Goal: Information Seeking & Learning: Learn about a topic

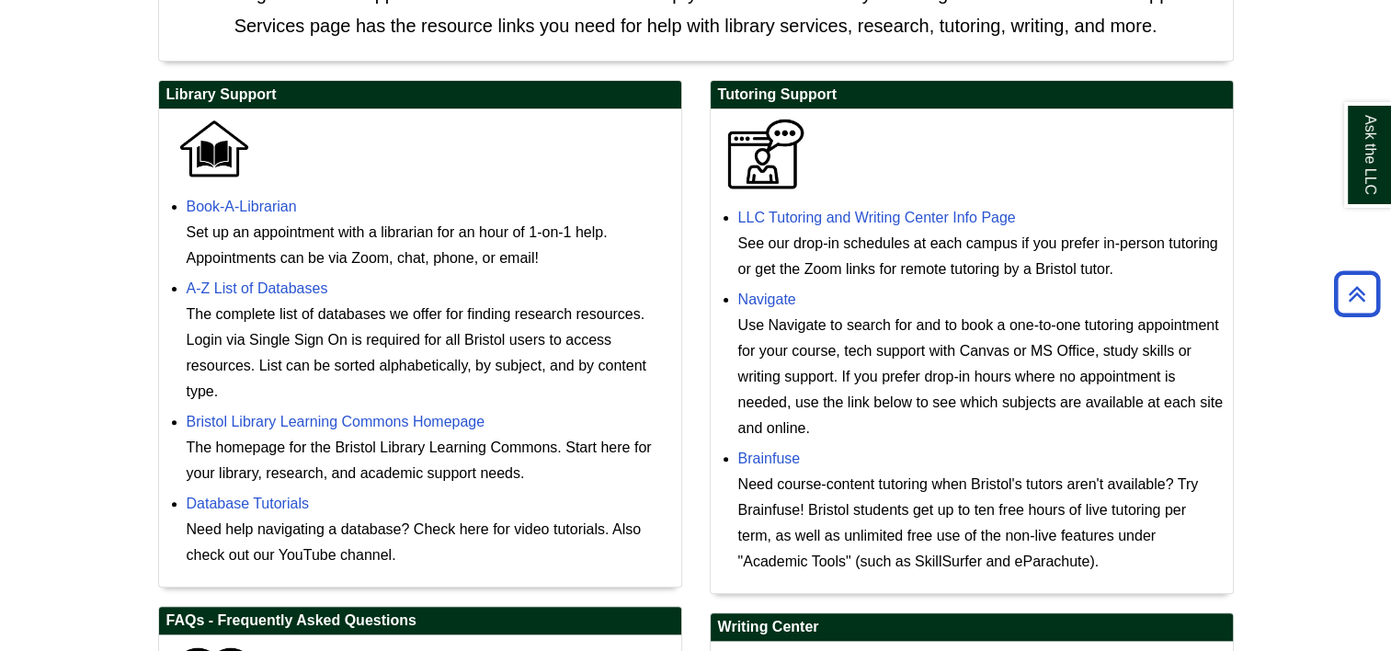
scroll to position [477, 0]
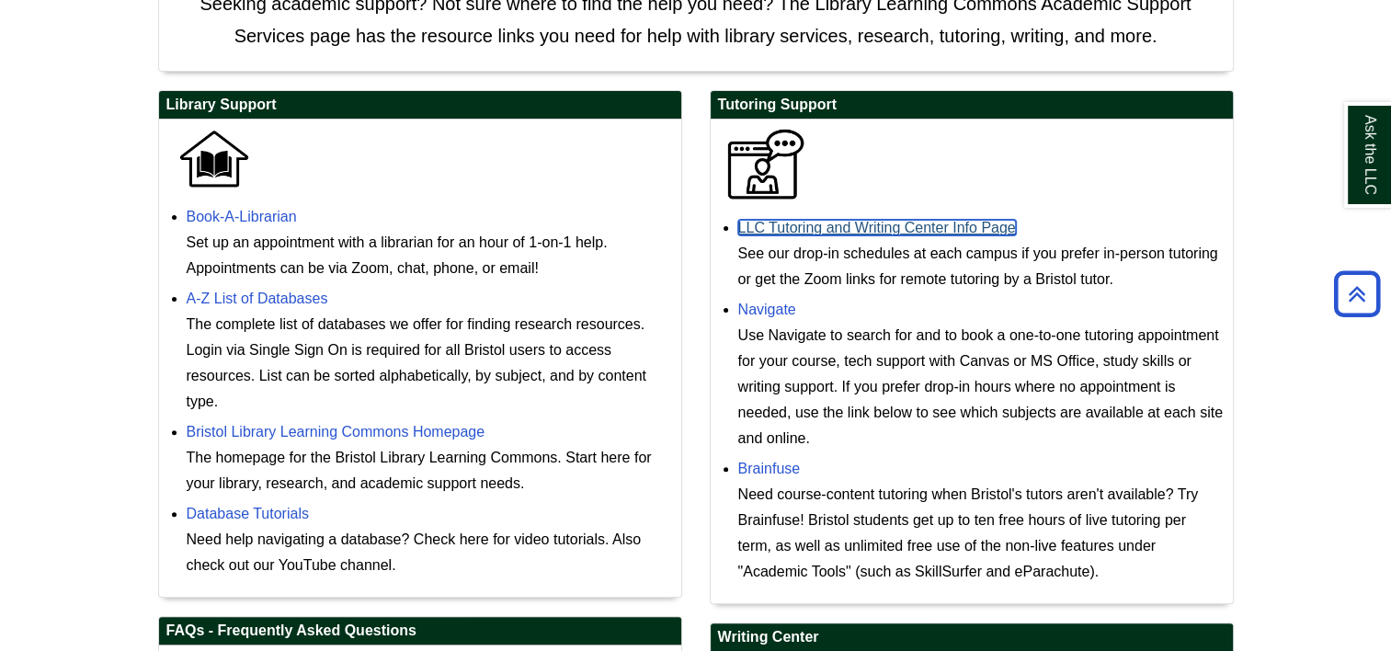
click at [897, 230] on link "LLC Tutoring and Writing Center Info Page" at bounding box center [877, 228] width 278 height 16
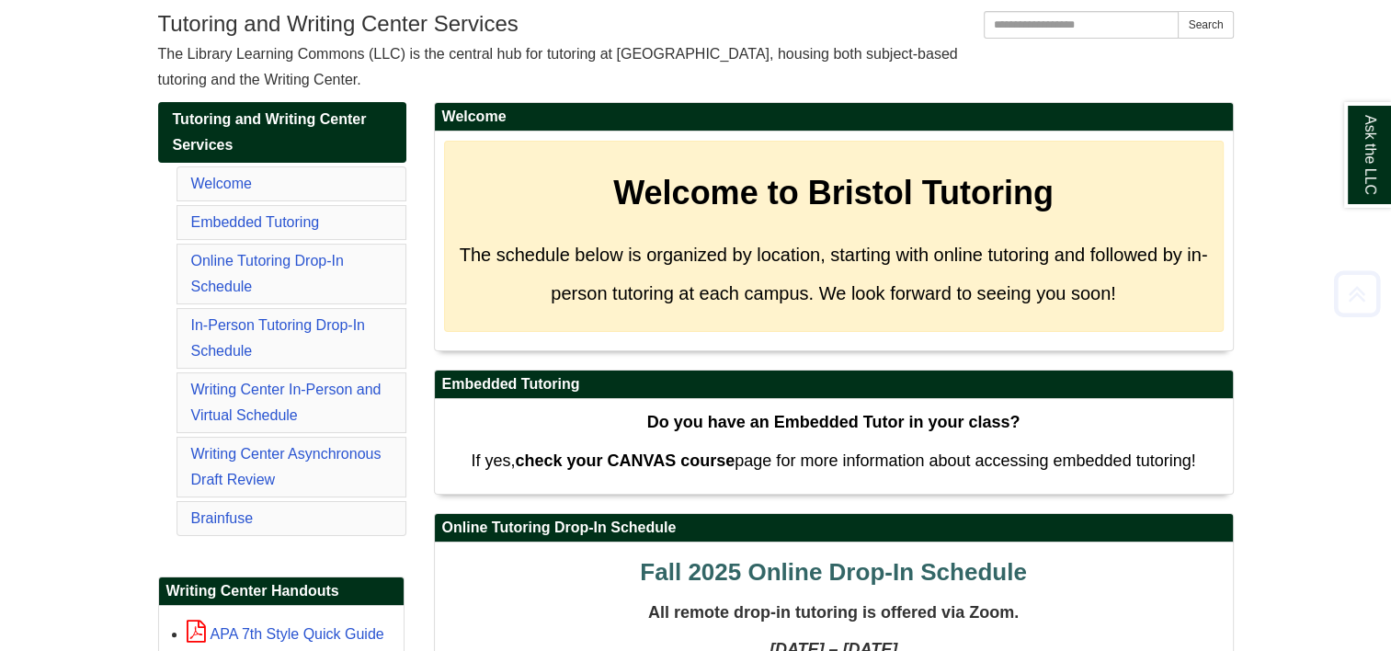
scroll to position [238, 0]
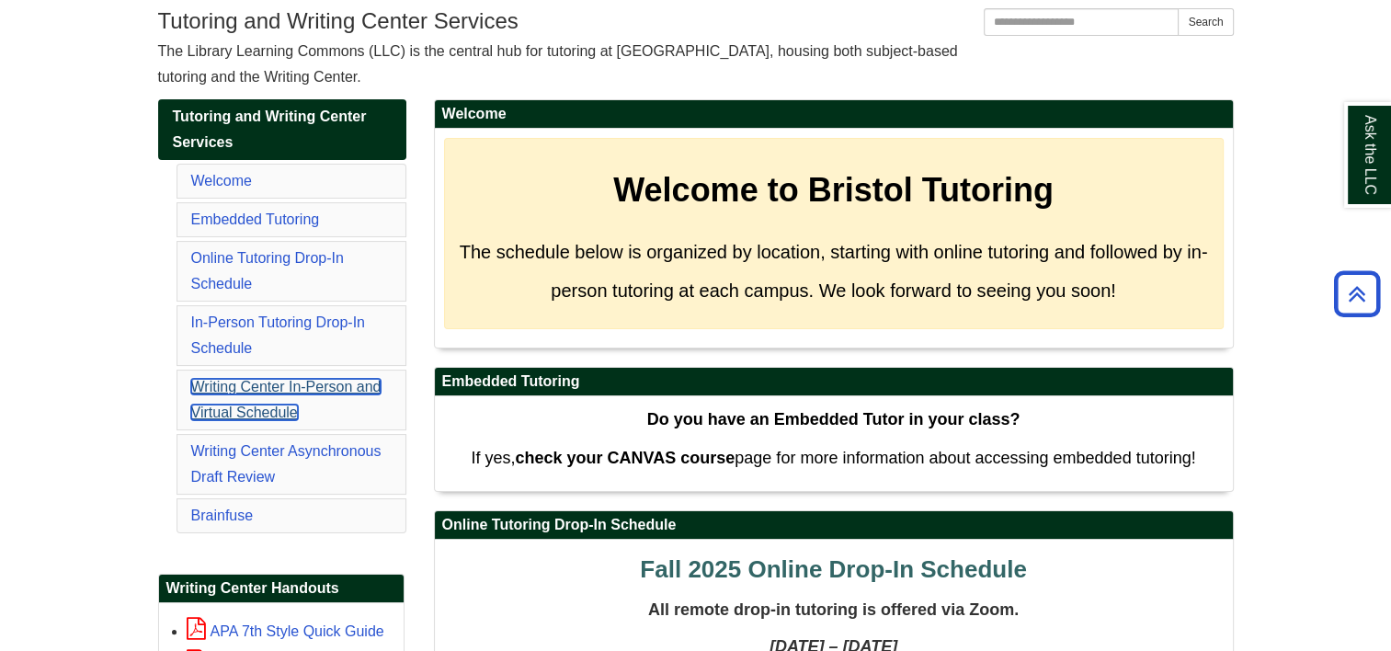
click at [291, 388] on link "Writing Center In-Person and Virtual Schedule" at bounding box center [286, 399] width 190 height 41
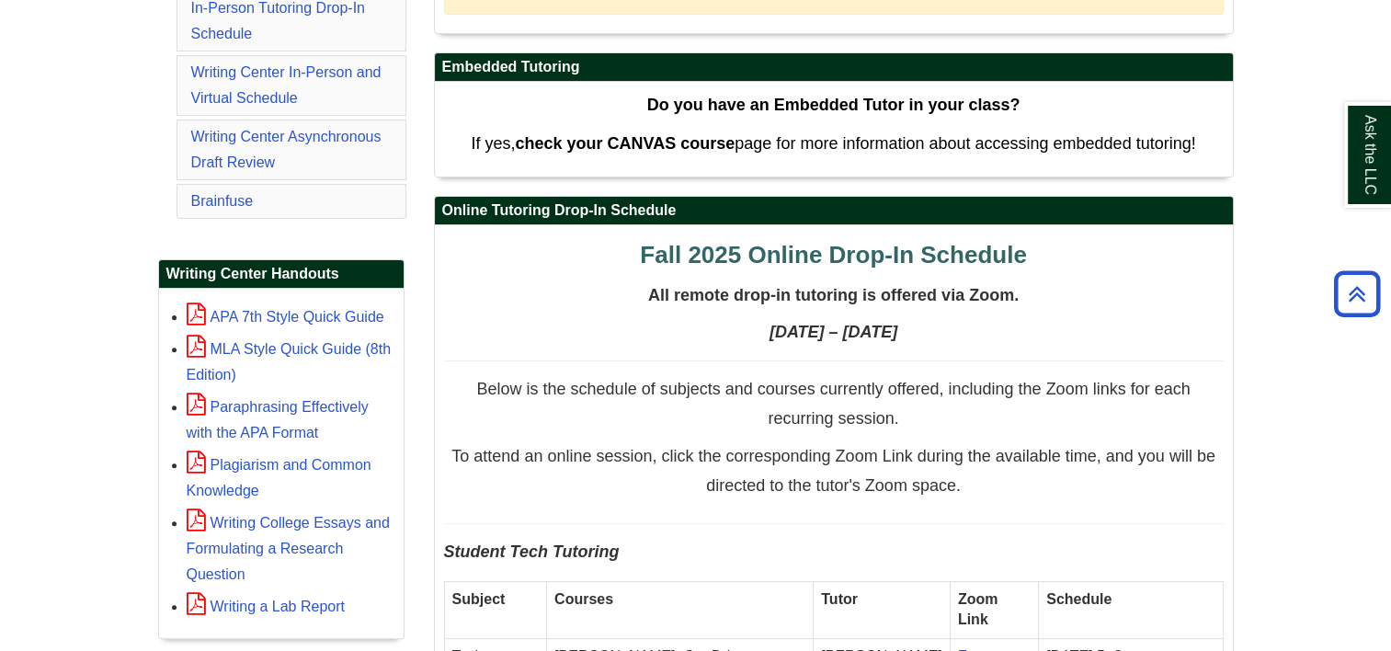
scroll to position [554, 0]
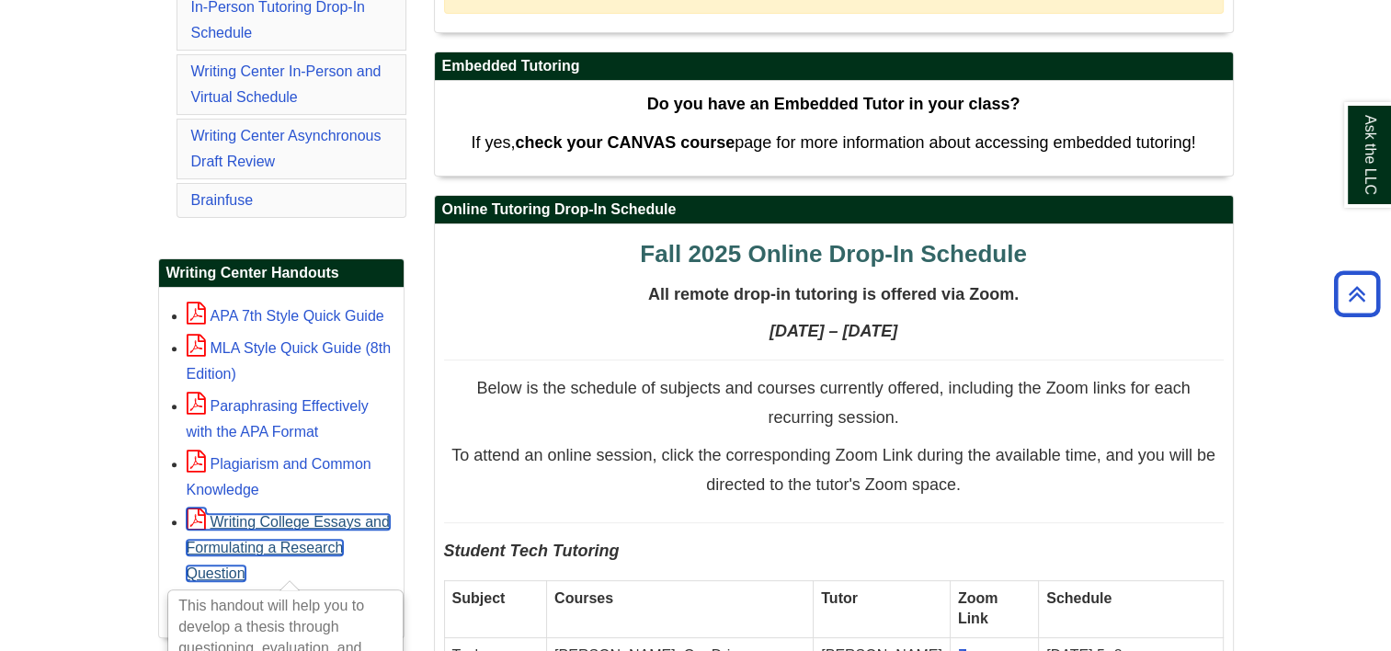
click at [252, 546] on link "Writing College Essays and Formulating a Research Question" at bounding box center [288, 547] width 203 height 67
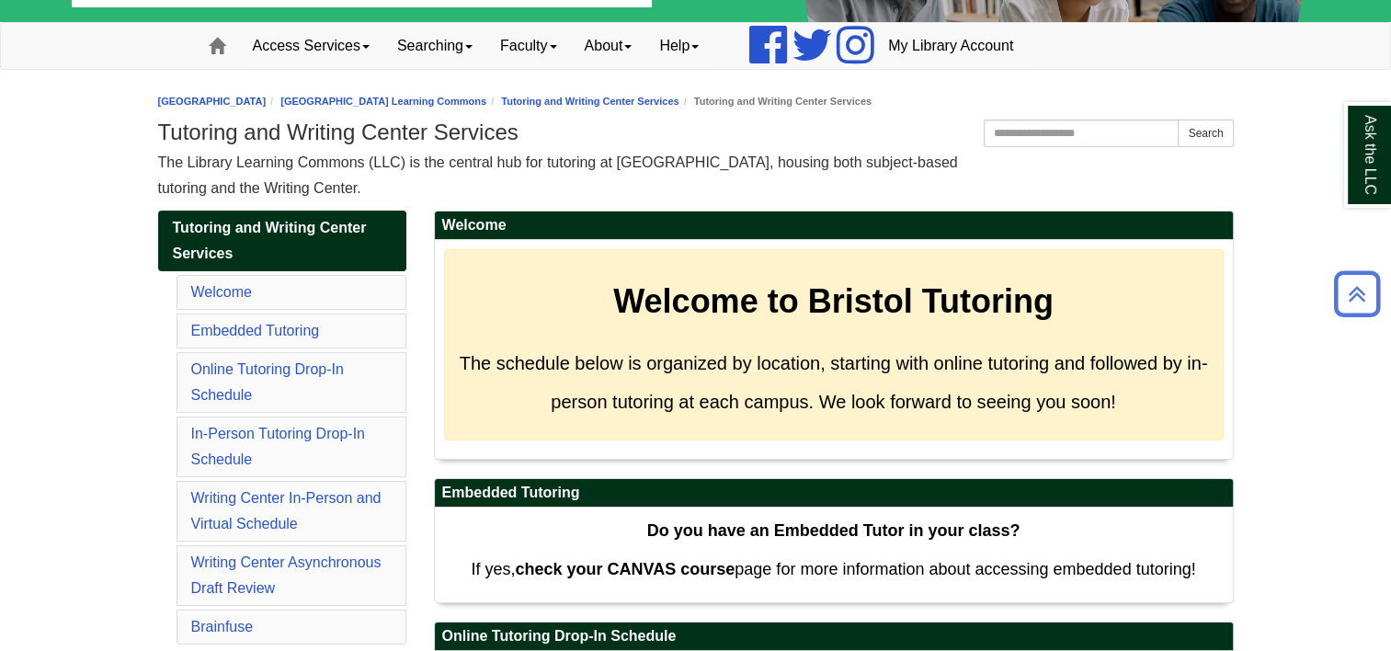
scroll to position [107, 0]
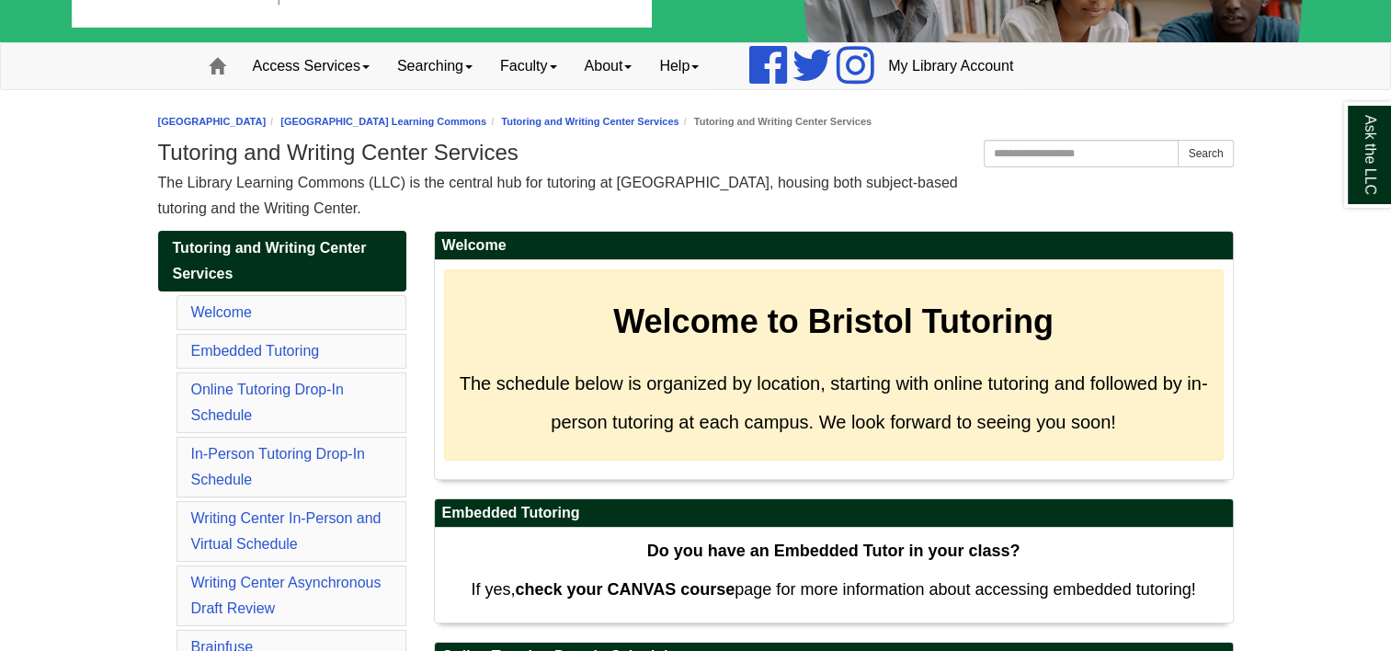
click at [280, 524] on li "Writing Center In-Person and Virtual Schedule" at bounding box center [292, 531] width 230 height 61
drag, startPoint x: 280, startPoint y: 524, endPoint x: 373, endPoint y: 521, distance: 93.8
click at [373, 521] on link "Writing Center In-Person and Virtual Schedule" at bounding box center [286, 530] width 190 height 41
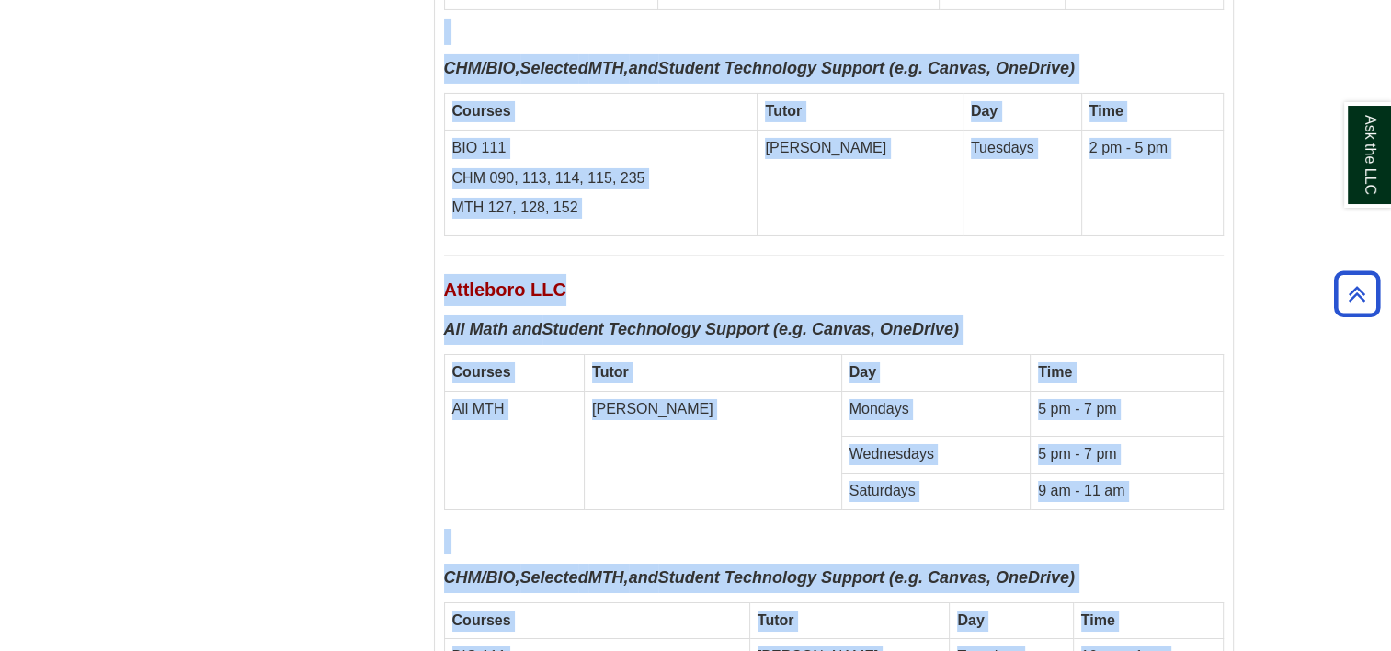
scroll to position [6458, 0]
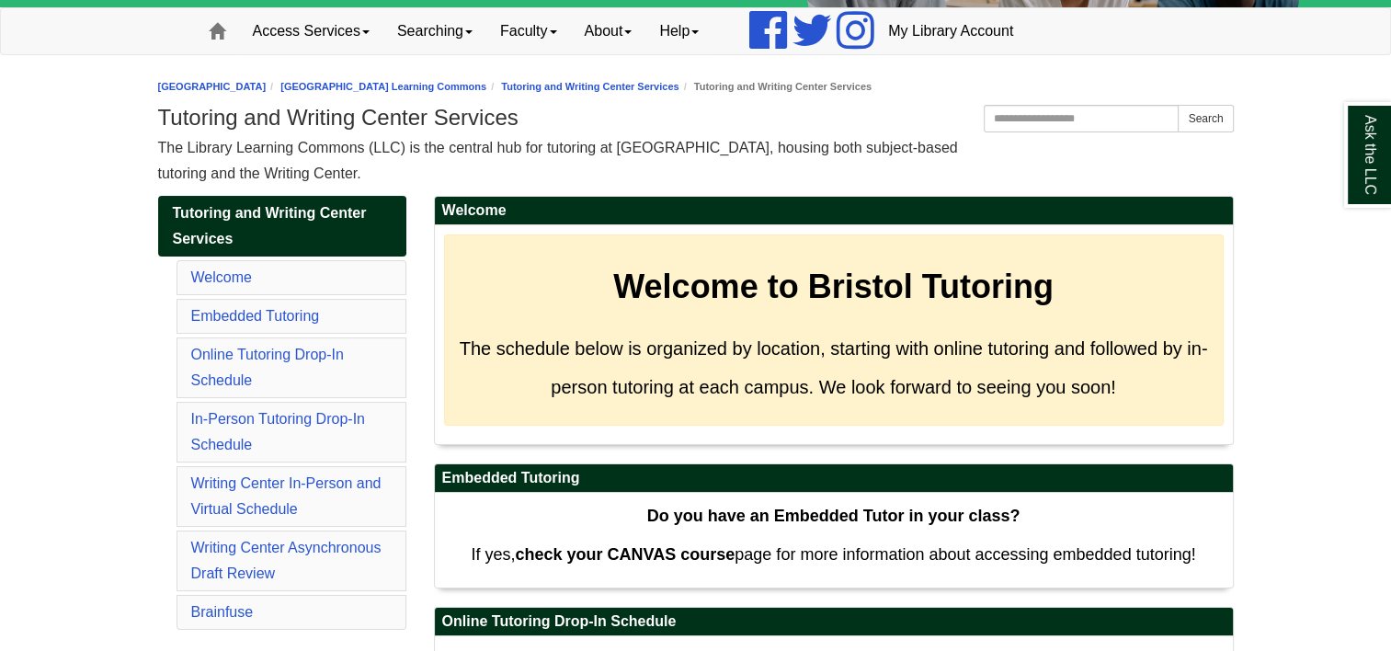
scroll to position [145, 0]
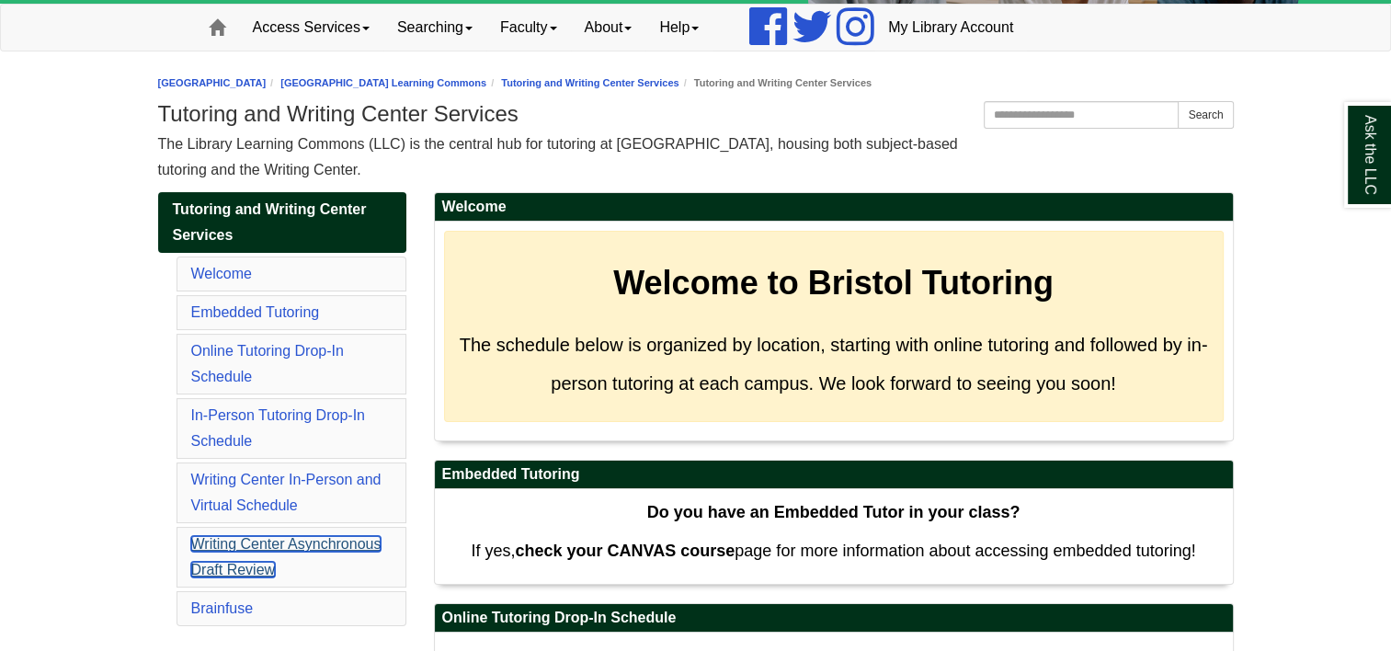
click at [267, 545] on link "Writing Center Asynchronous Draft Review" at bounding box center [286, 556] width 190 height 41
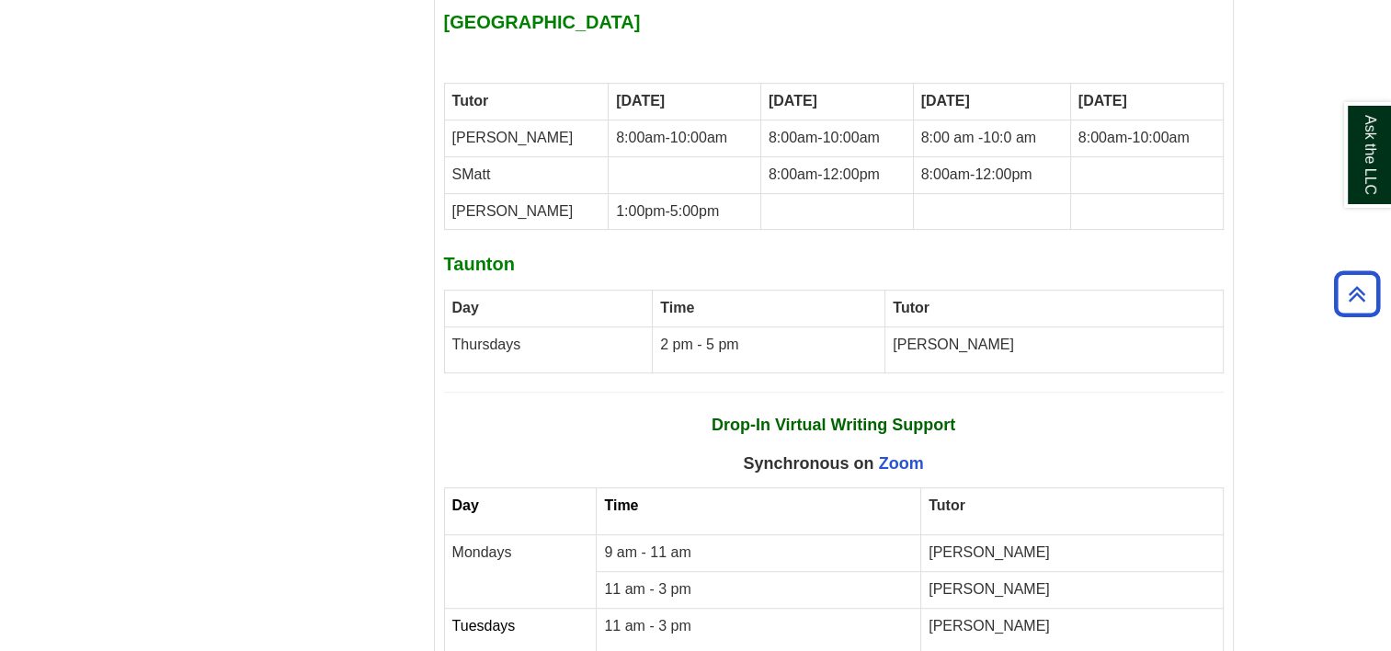
scroll to position [7864, 0]
click at [907, 452] on link "Zoom" at bounding box center [901, 461] width 45 height 18
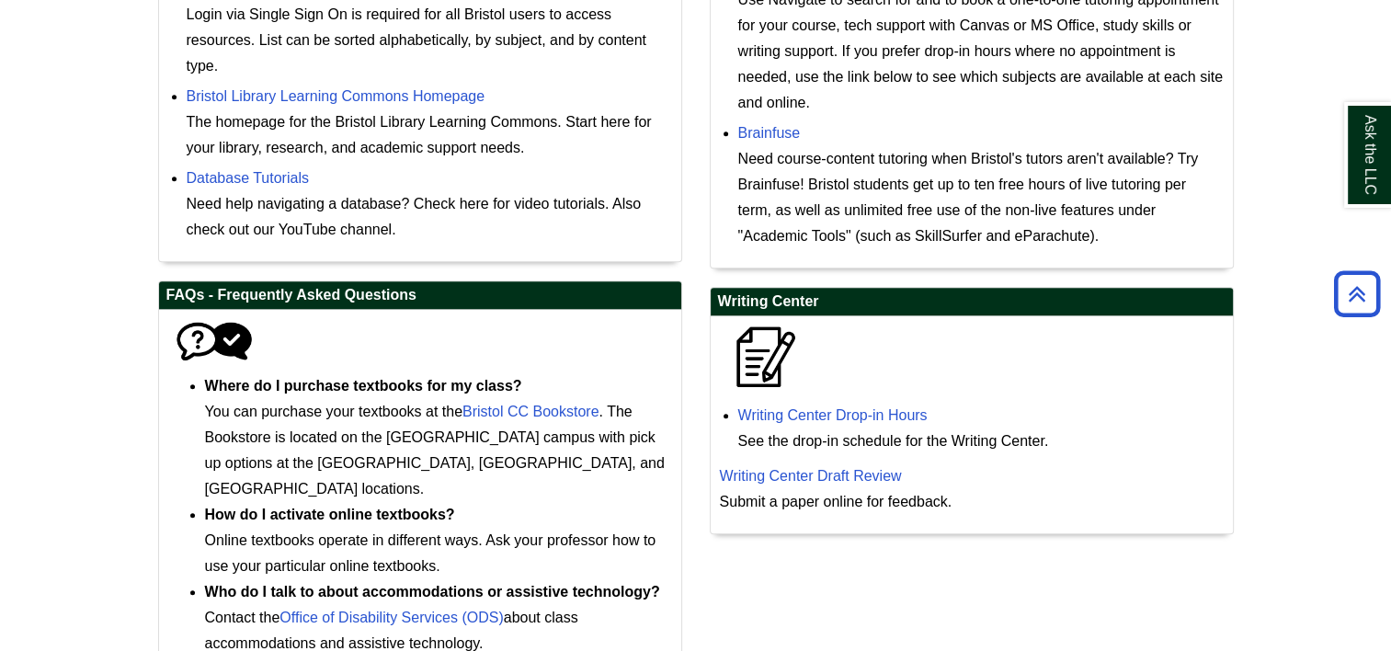
scroll to position [815, 0]
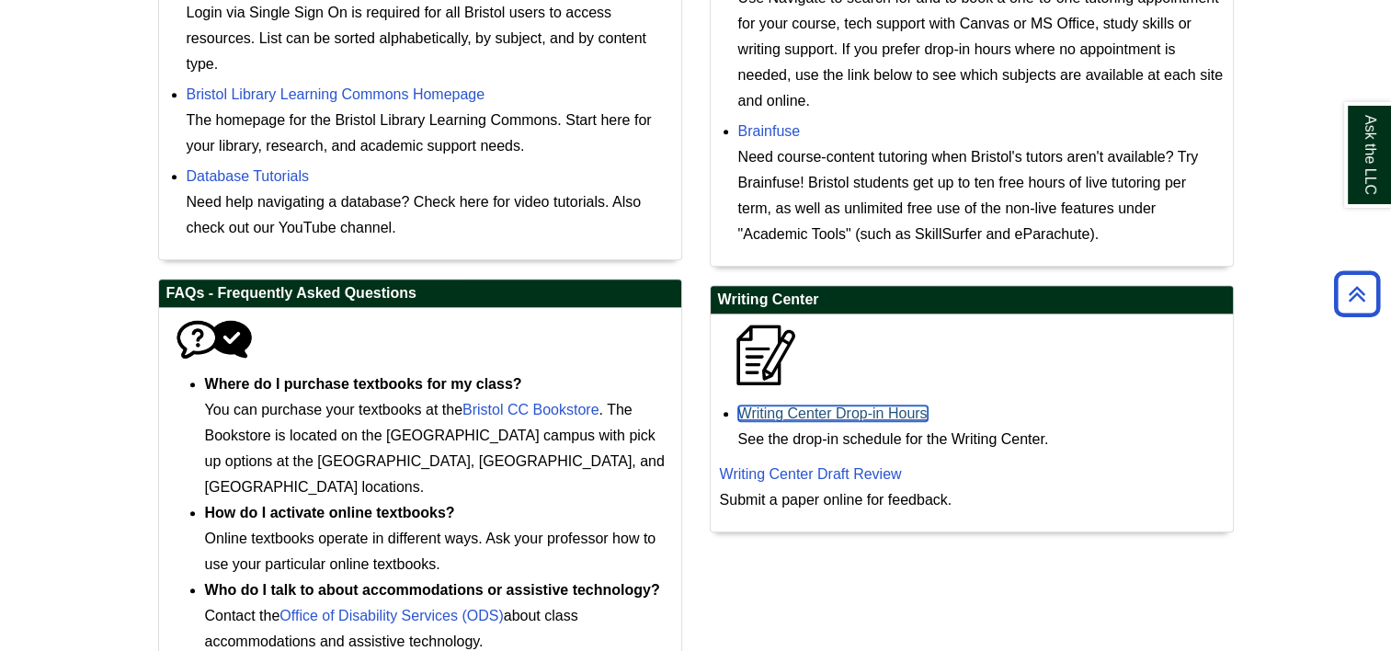
click at [839, 412] on link "Writing Center Drop-in Hours" at bounding box center [832, 413] width 189 height 16
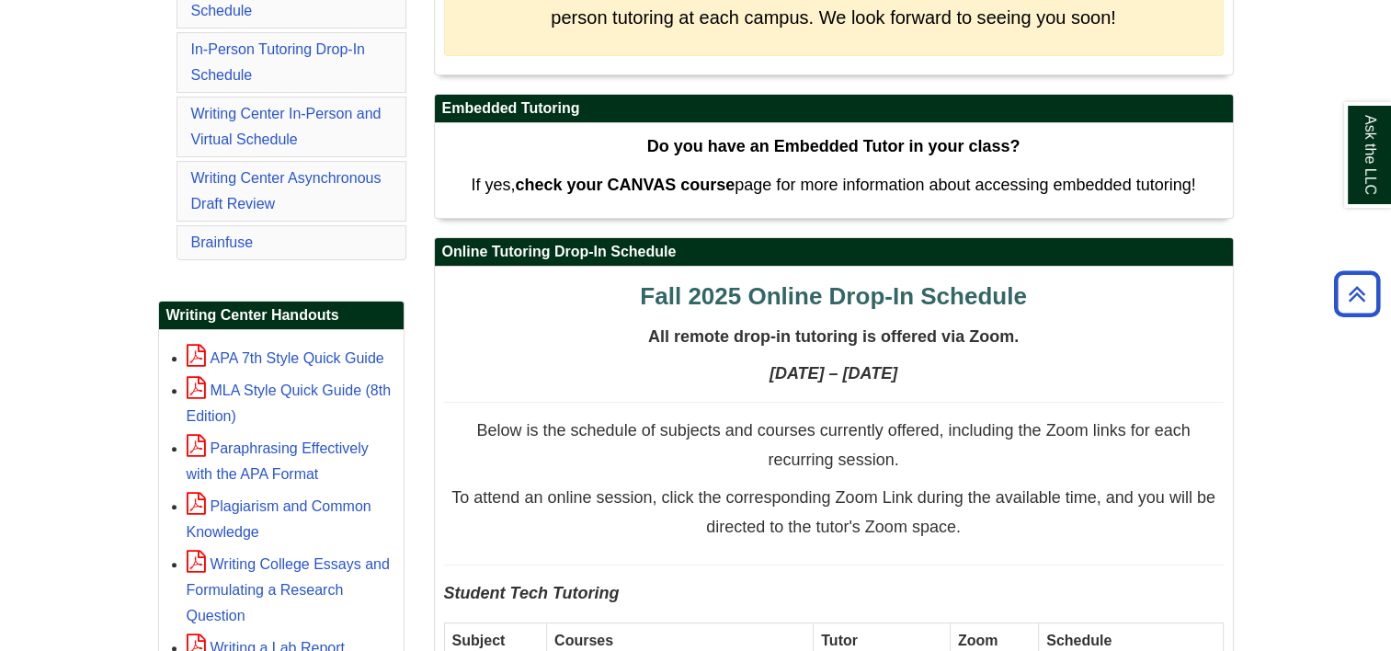
scroll to position [495, 0]
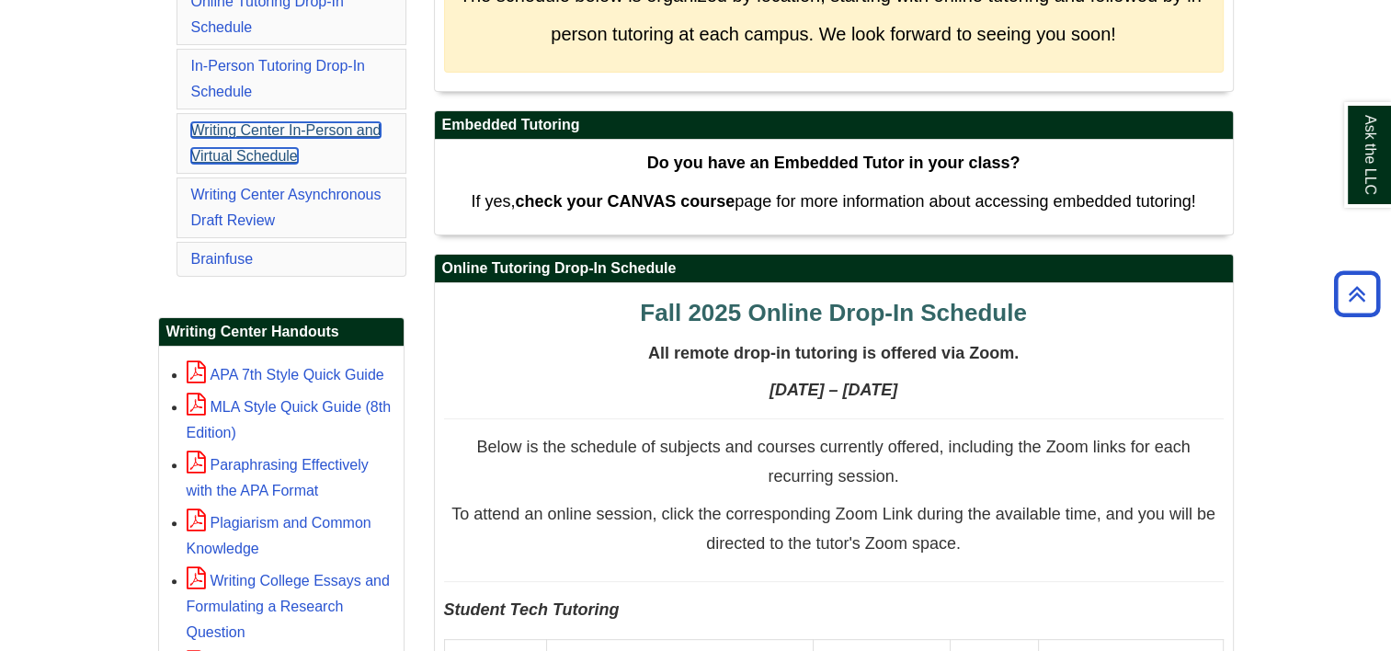
click at [288, 147] on link "Writing Center In-Person and Virtual Schedule" at bounding box center [286, 142] width 190 height 41
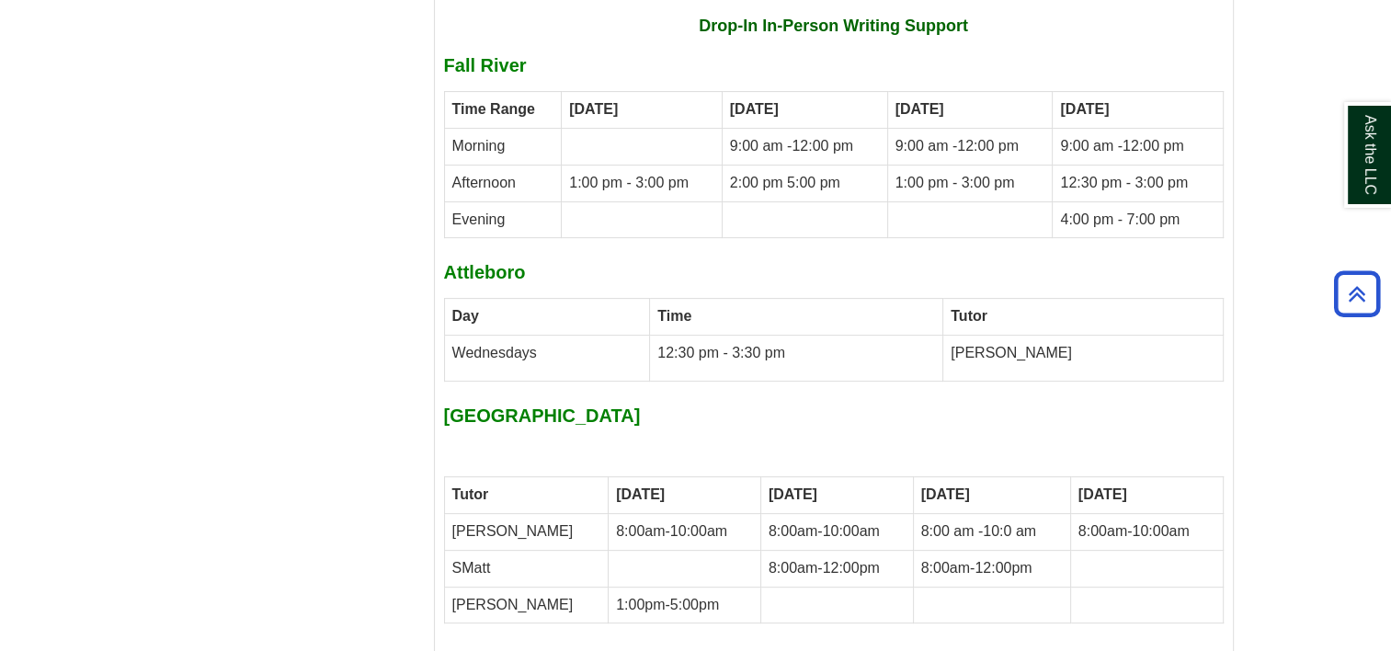
scroll to position [7470, 0]
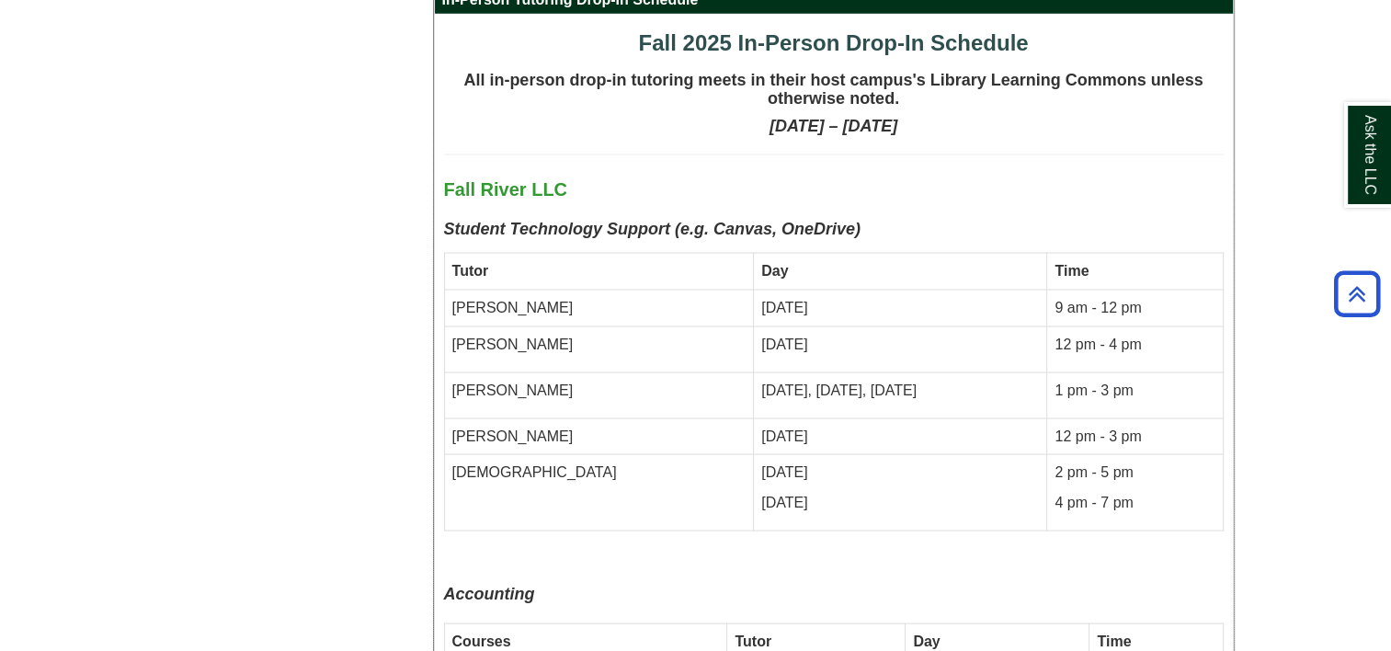
scroll to position [3459, 0]
